Goal: Book appointment/travel/reservation

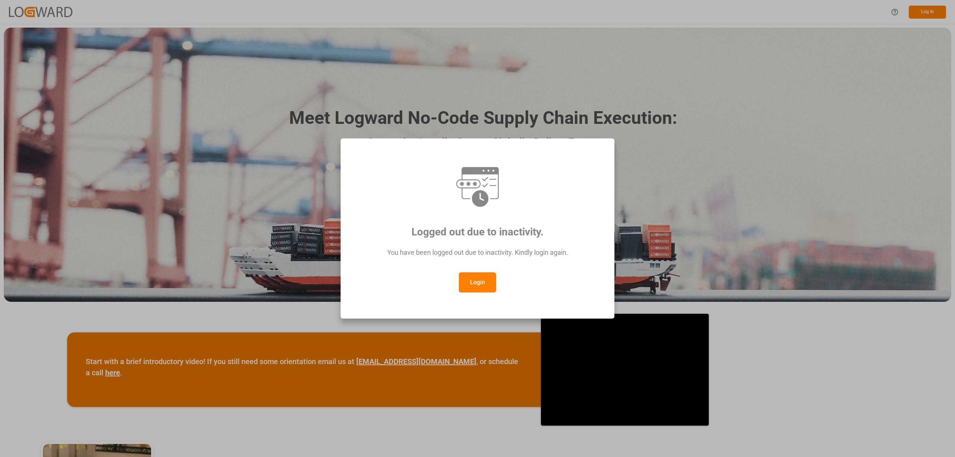
click at [479, 279] on button "Login" at bounding box center [477, 282] width 37 height 20
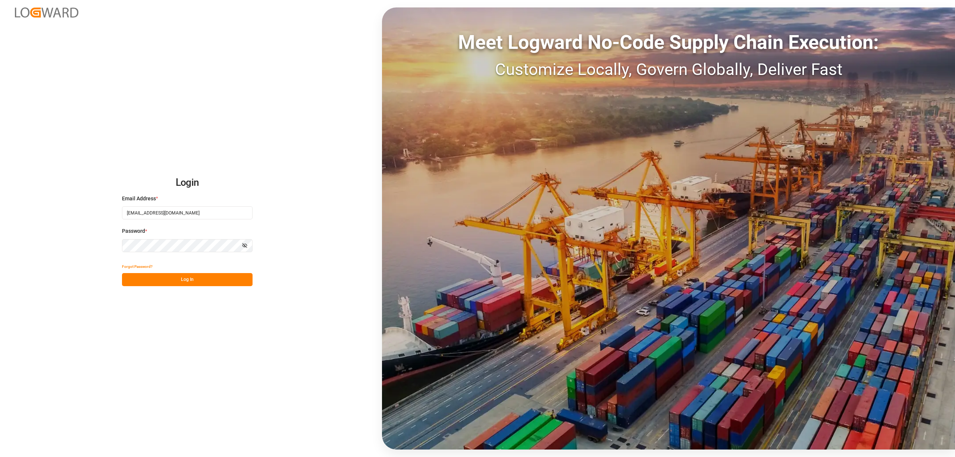
click at [221, 276] on button "Log In" at bounding box center [187, 279] width 131 height 13
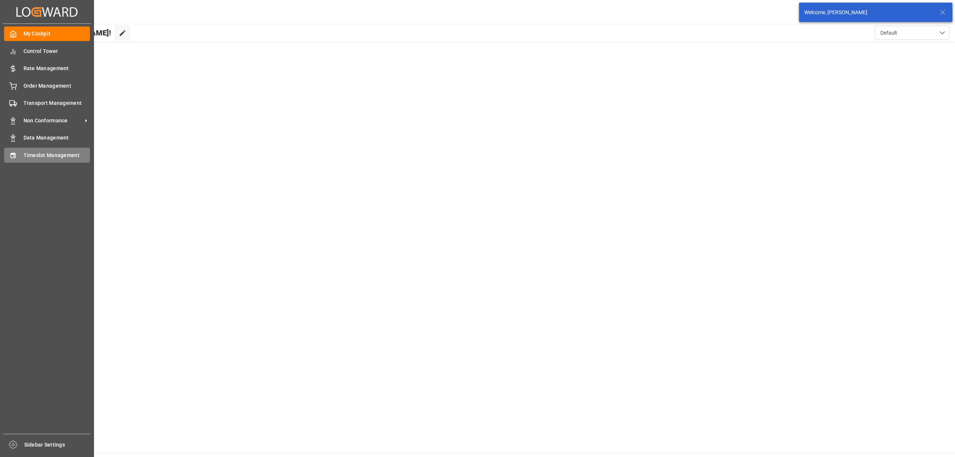
click at [19, 154] on div "Timeslot Management Timeslot Management" at bounding box center [47, 155] width 86 height 15
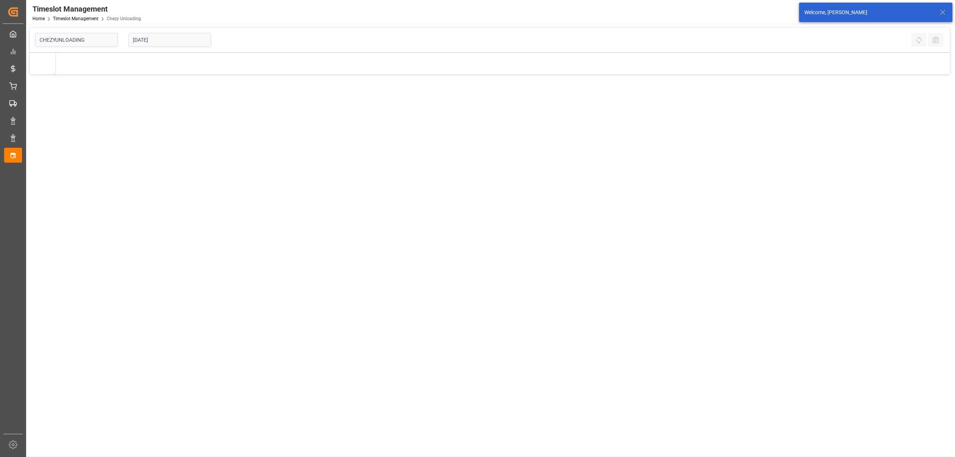
drag, startPoint x: 200, startPoint y: 41, endPoint x: 160, endPoint y: 35, distance: 41.1
click at [160, 34] on input "[DATE]" at bounding box center [169, 40] width 83 height 14
type input "Chezy Unloading"
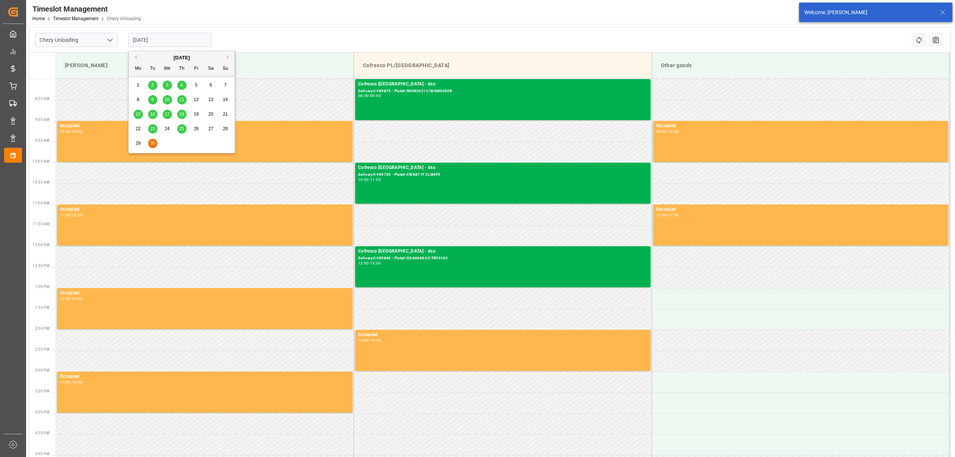
click at [226, 57] on div "[DATE]" at bounding box center [182, 57] width 106 height 7
click at [229, 56] on button "Next Month" at bounding box center [229, 57] width 4 height 4
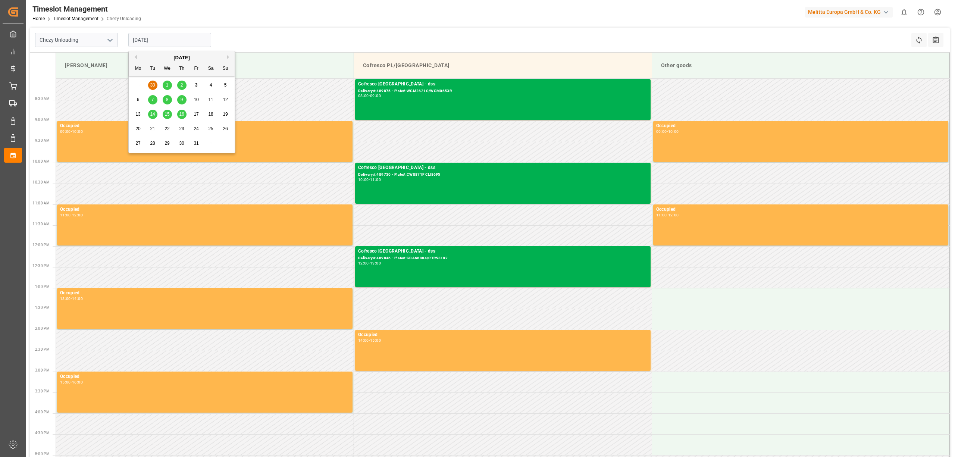
click at [153, 114] on span "14" at bounding box center [152, 114] width 5 height 5
type input "[DATE]"
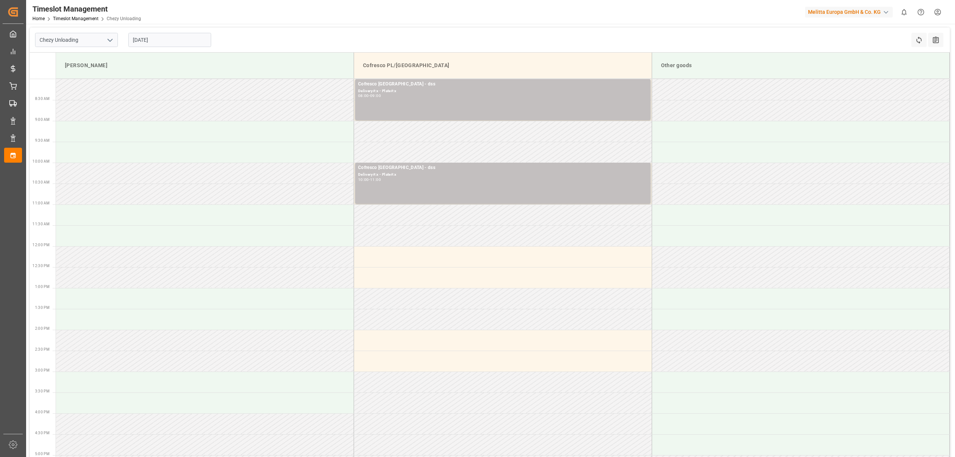
click at [481, 39] on div "Chezy Unloading [DATE] Refresh Time Slots All Audits" at bounding box center [490, 40] width 920 height 25
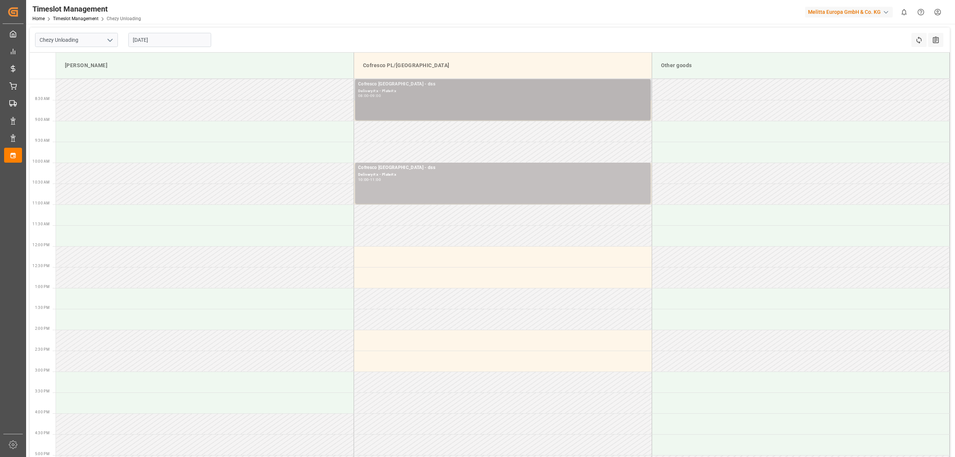
click at [412, 96] on div "08:00 - 09:00" at bounding box center [502, 96] width 289 height 4
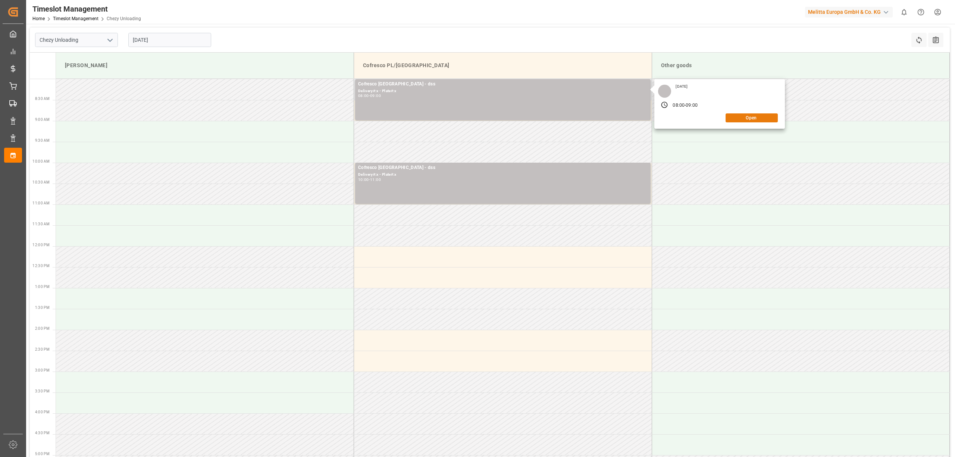
click at [740, 120] on button "Open" at bounding box center [751, 117] width 52 height 9
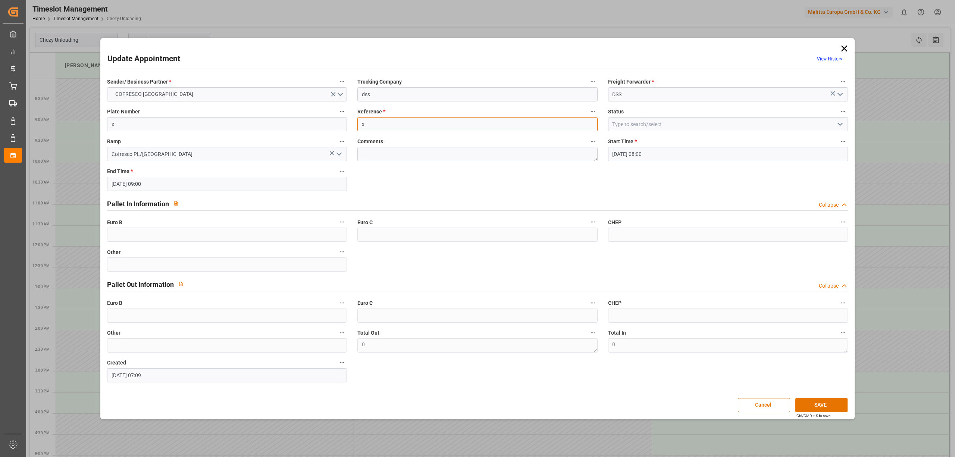
click at [384, 129] on input "x" at bounding box center [477, 124] width 240 height 14
paste input "490131"
type input "490131"
click at [287, 128] on input "x" at bounding box center [227, 124] width 240 height 14
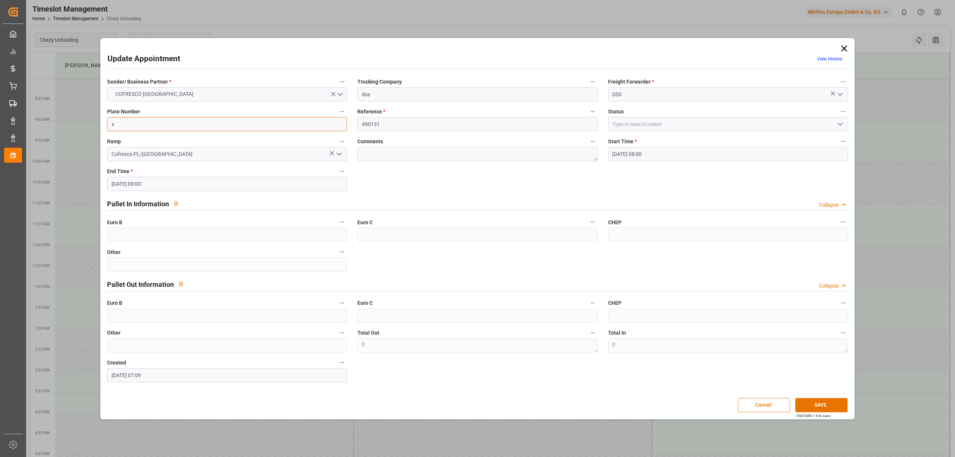
click at [287, 128] on input "x" at bounding box center [227, 124] width 240 height 14
paste input "CW8871F CLI86F5"
type input "CW8871F CLI86F5"
click at [821, 400] on button "SAVE" at bounding box center [821, 405] width 52 height 14
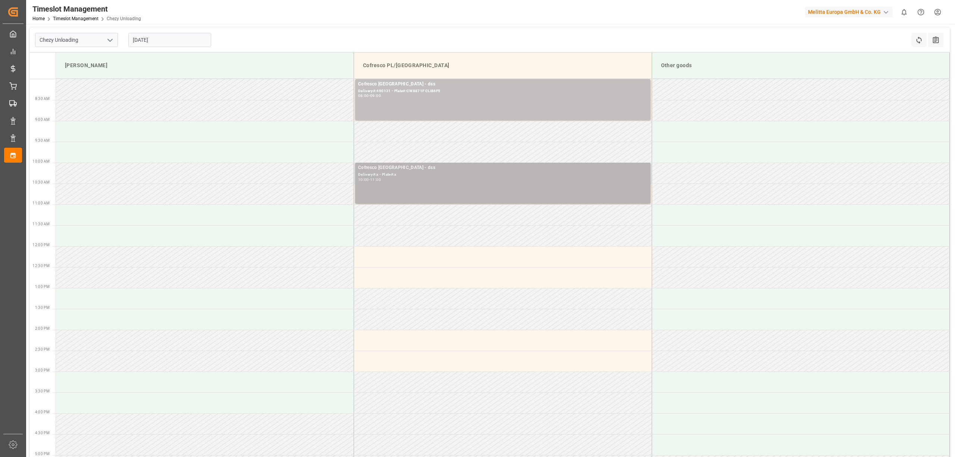
click at [435, 178] on div "10:00 - 11:00" at bounding box center [502, 180] width 289 height 4
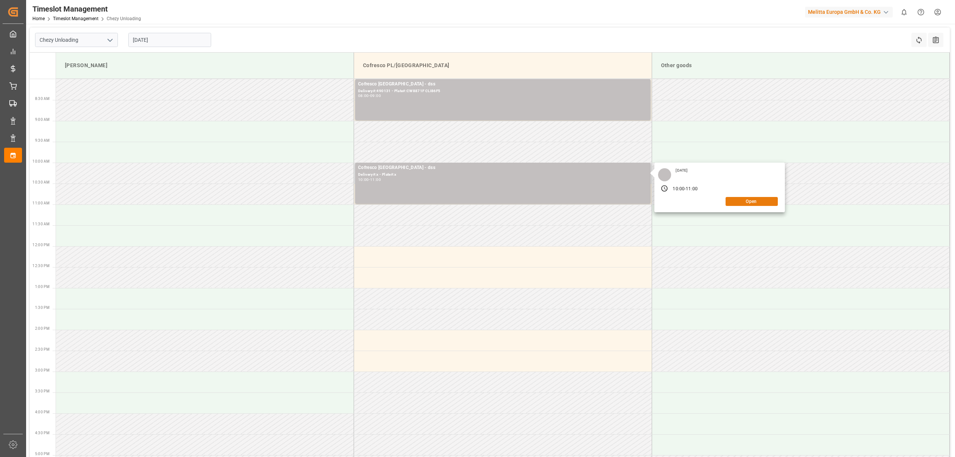
click at [750, 203] on button "Open" at bounding box center [751, 201] width 52 height 9
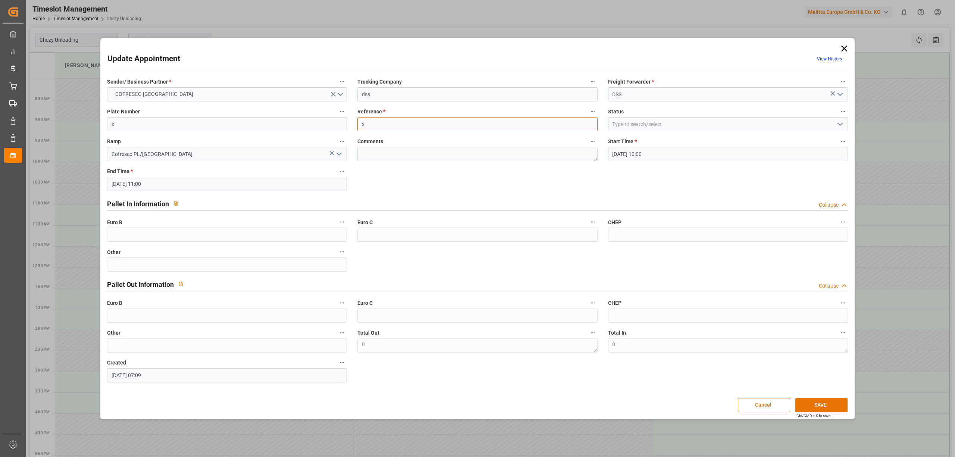
click at [382, 126] on input "x" at bounding box center [477, 124] width 240 height 14
paste input "490132"
type input "490132"
click at [825, 398] on button "SAVE" at bounding box center [821, 405] width 52 height 14
